Goal: Task Accomplishment & Management: Use online tool/utility

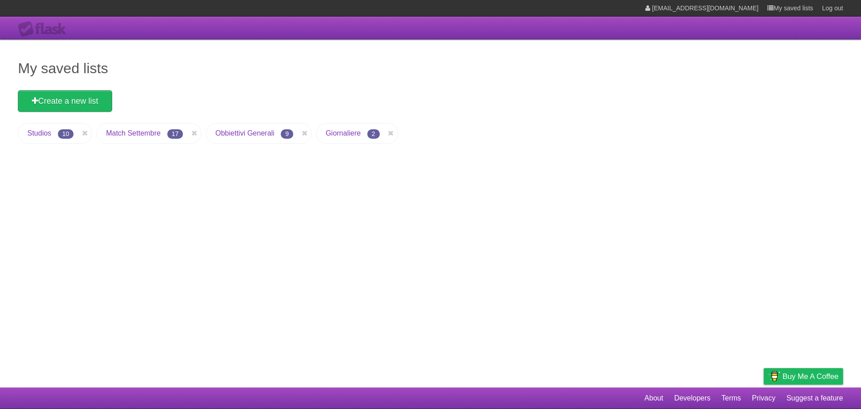
click at [316, 126] on ul "Studios 10 Match Settembre 17 Obbiettivi Generali 9 Giornaliere 2" at bounding box center [430, 135] width 825 height 25
click at [128, 139] on li "Match Settembre 17" at bounding box center [148, 133] width 105 height 21
click at [129, 131] on link "Match Settembre" at bounding box center [133, 133] width 55 height 8
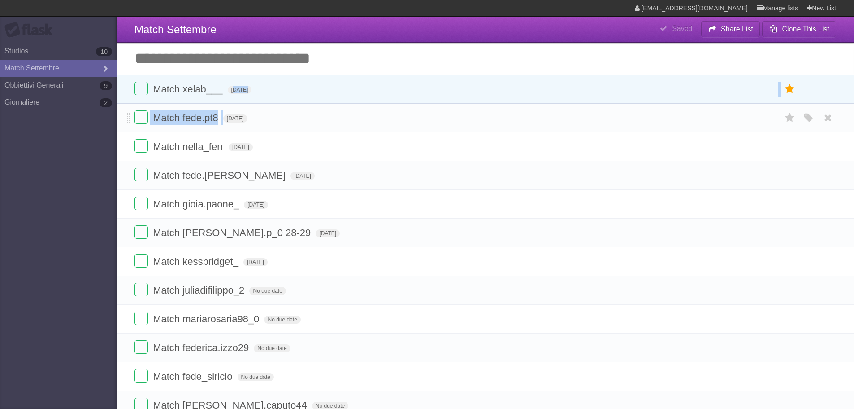
drag, startPoint x: 237, startPoint y: 91, endPoint x: 247, endPoint y: 105, distance: 17.0
click at [247, 105] on section "Match xelab___ [DATE] White Red Blue Green Purple Orange Match fede.pt8 [DATE] …" at bounding box center [486, 376] width 738 height 604
click at [0, 107] on link "Giornaliere 2" at bounding box center [58, 102] width 117 height 17
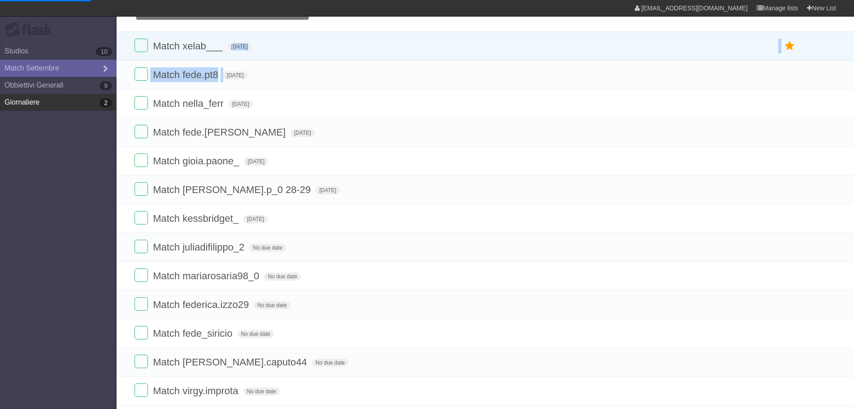
scroll to position [45, 0]
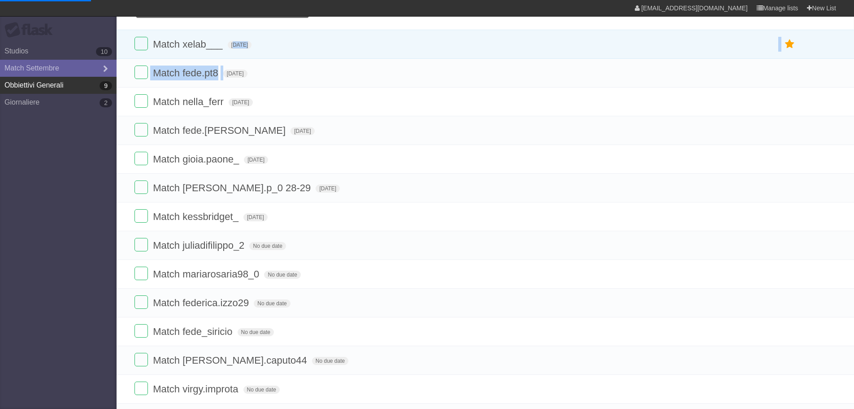
click at [66, 90] on link "Obbiettivi Generali 9" at bounding box center [58, 85] width 117 height 17
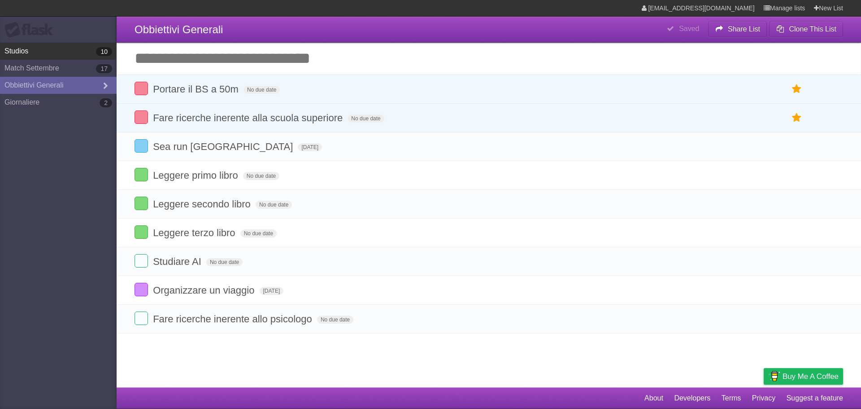
click at [55, 47] on link "Studios 10" at bounding box center [58, 51] width 117 height 17
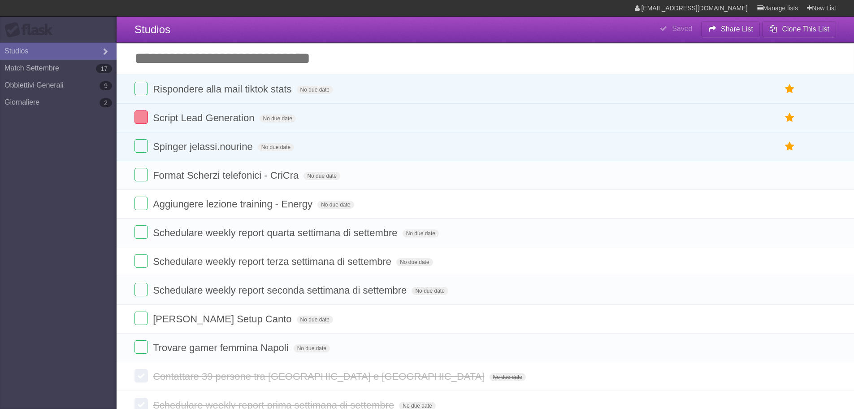
click at [253, 54] on input "Add another task" at bounding box center [486, 58] width 738 height 31
type input "*"
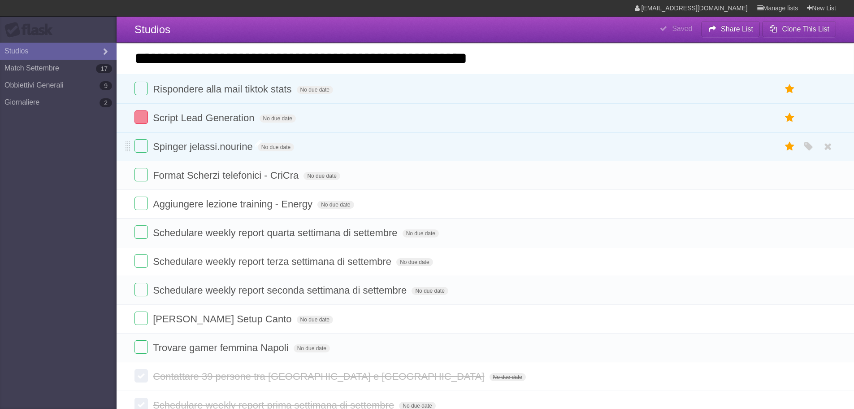
type input "**********"
click input "*********" at bounding box center [0, 0] width 0 height 0
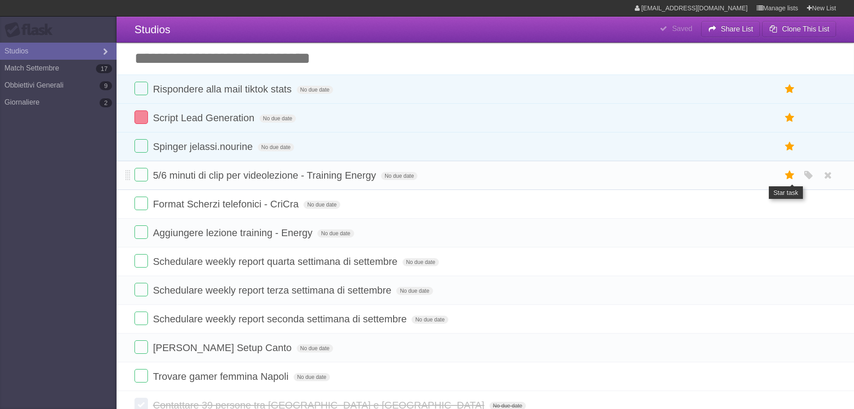
click at [785, 177] on icon at bounding box center [790, 175] width 13 height 15
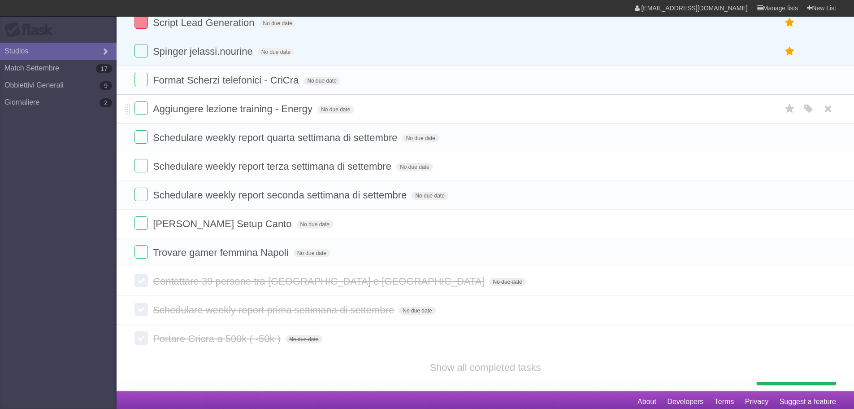
scroll to position [128, 0]
